Goal: Task Accomplishment & Management: Manage account settings

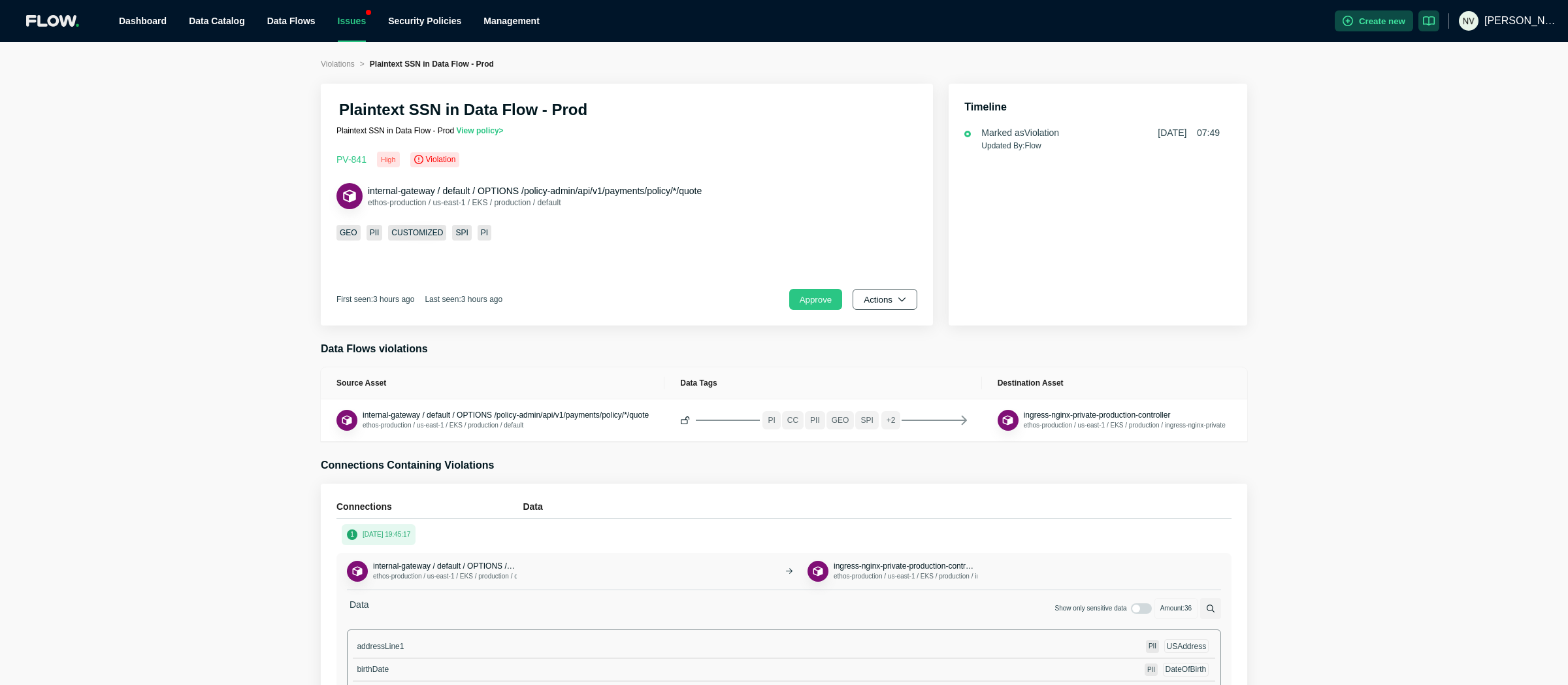
click at [880, 300] on button "Actions" at bounding box center [885, 299] width 64 height 21
drag, startPoint x: 885, startPoint y: 347, endPoint x: 893, endPoint y: 336, distance: 13.6
click at [886, 347] on button "Dismiss" at bounding box center [907, 357] width 102 height 26
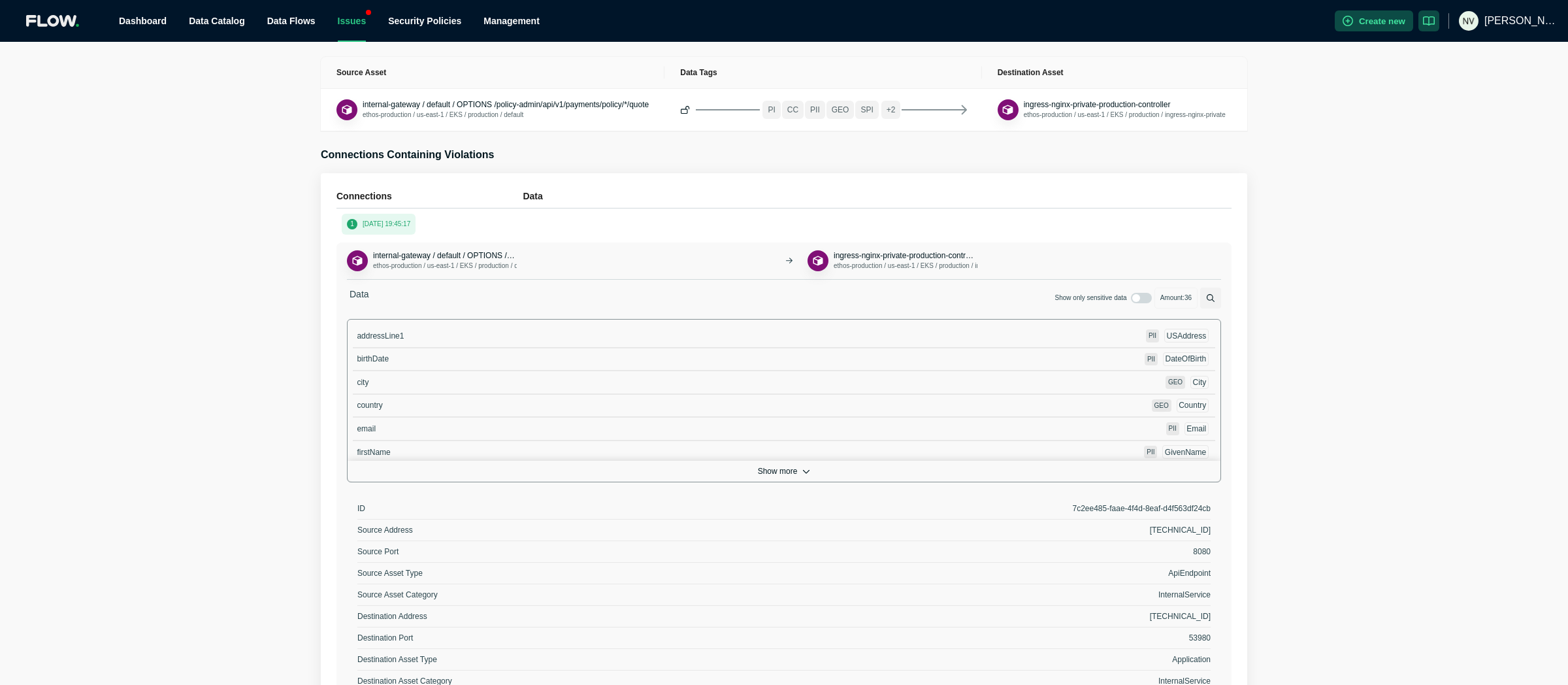
scroll to position [327, 0]
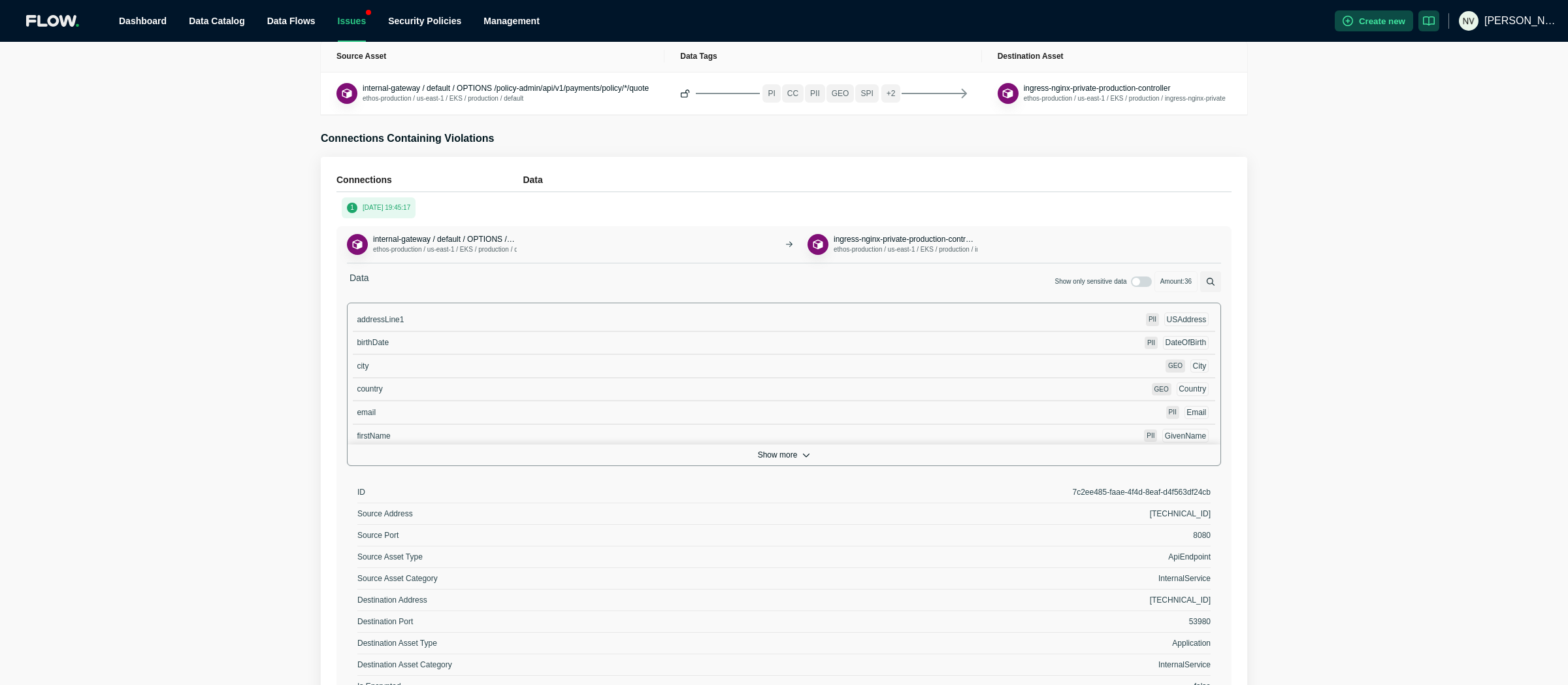
click at [787, 456] on button "Show more" at bounding box center [784, 455] width 873 height 21
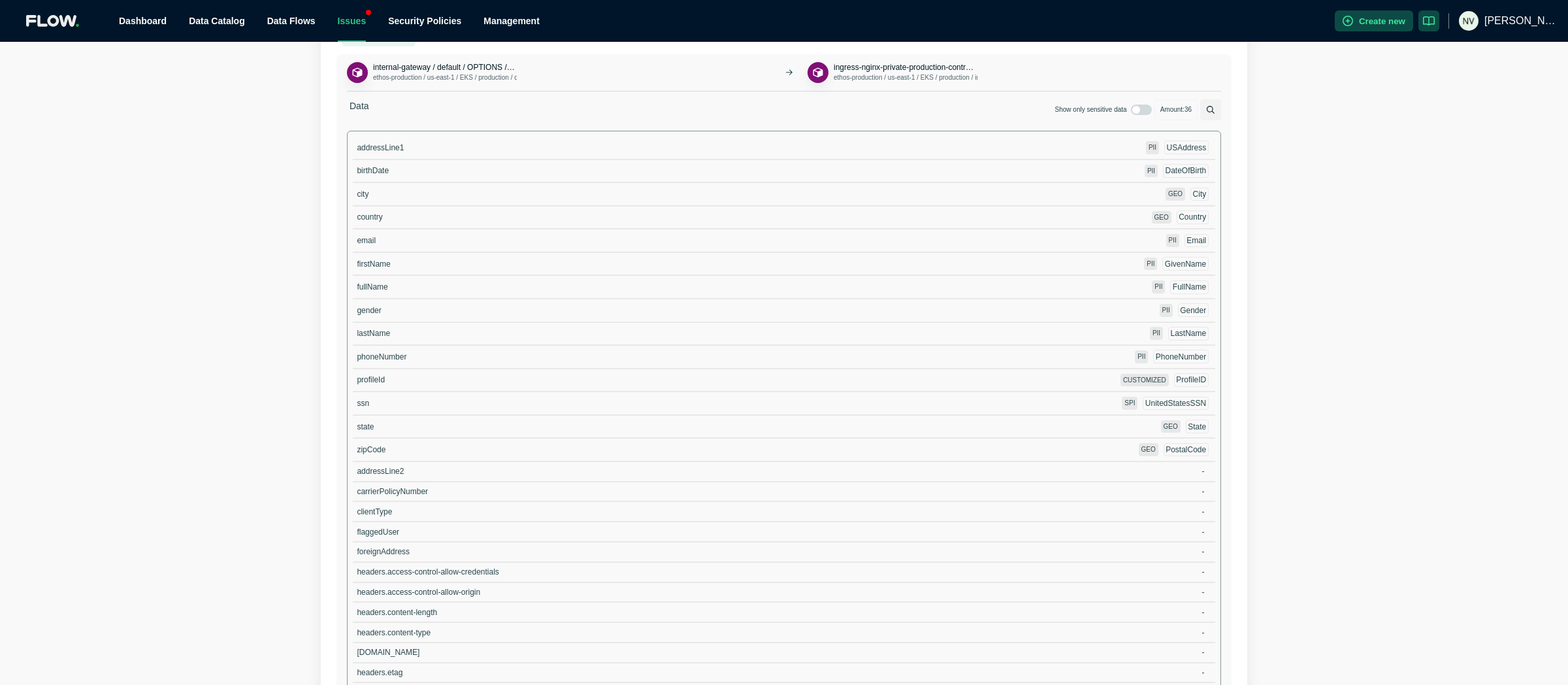
scroll to position [501, 0]
